Goal: Task Accomplishment & Management: Complete application form

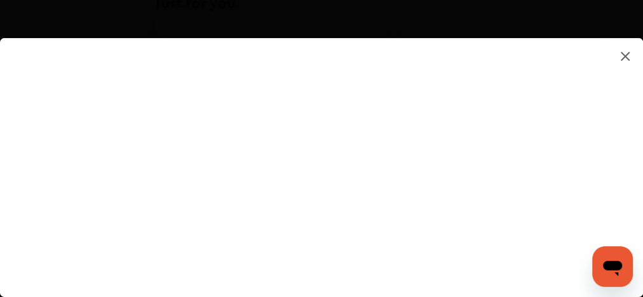
scroll to position [1023, 0]
click at [330, 206] on flutter-view at bounding box center [321, 155] width 643 height 234
type input "*"
type input "**********"
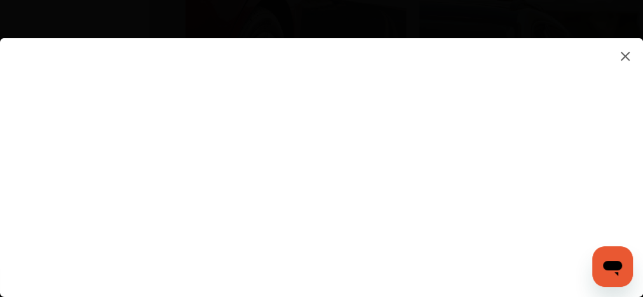
click at [525, 98] on flutter-view "**********" at bounding box center [321, 155] width 643 height 234
click at [617, 99] on flutter-view at bounding box center [321, 155] width 643 height 234
click at [392, 217] on flutter-view at bounding box center [321, 155] width 643 height 234
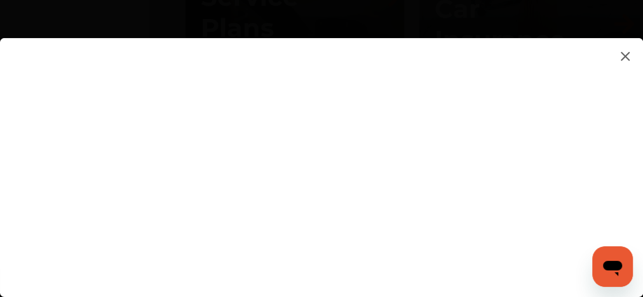
click at [16, 142] on flutter-view at bounding box center [321, 155] width 643 height 234
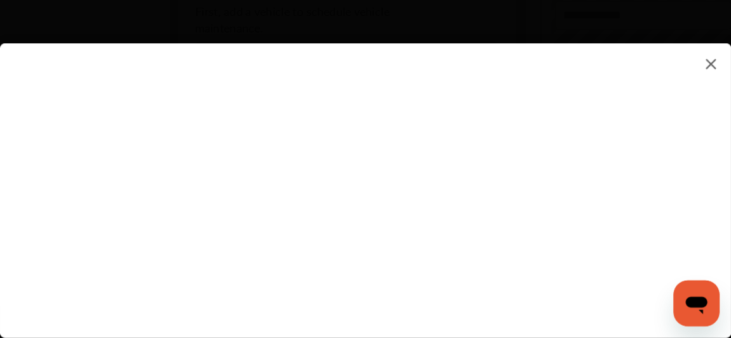
scroll to position [440, 0]
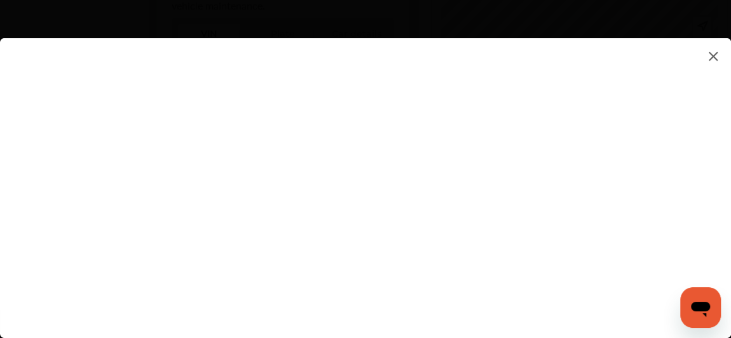
click at [341, 224] on flutter-view at bounding box center [365, 175] width 731 height 275
click at [341, 158] on flutter-view at bounding box center [365, 175] width 731 height 275
click at [538, 201] on flutter-view at bounding box center [365, 175] width 731 height 275
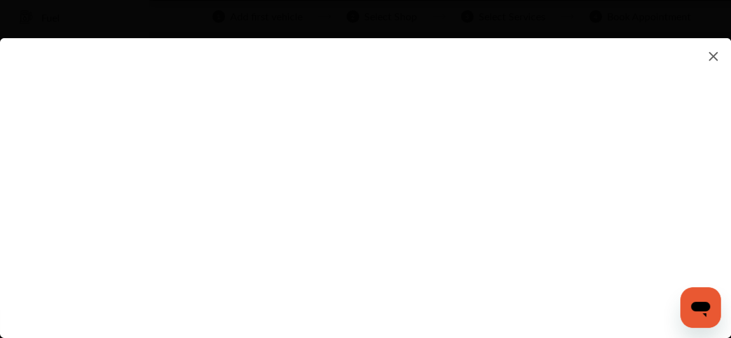
scroll to position [0, 0]
